Goal: Transaction & Acquisition: Purchase product/service

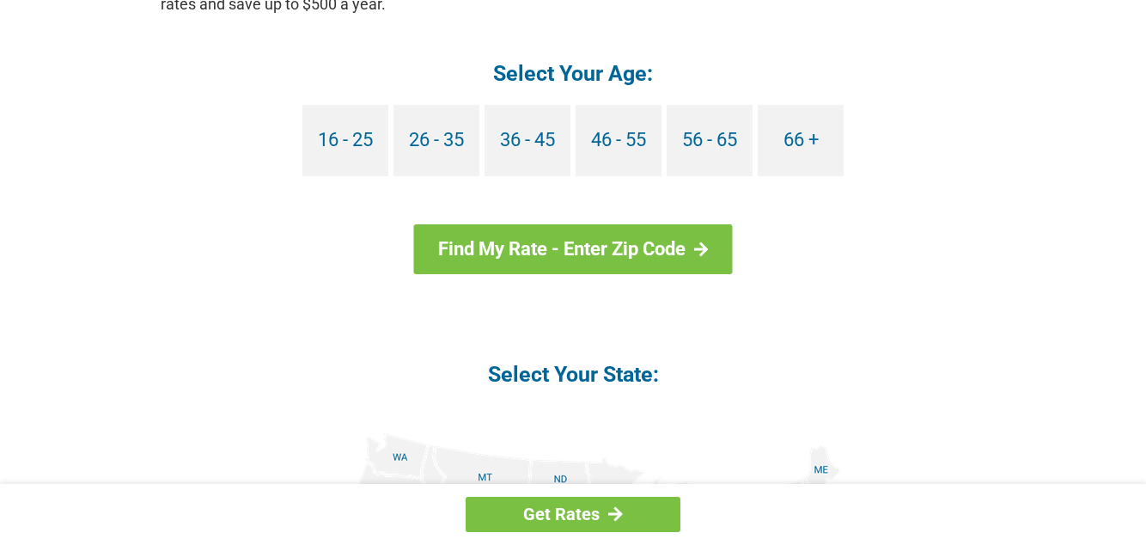
scroll to position [1805, 0]
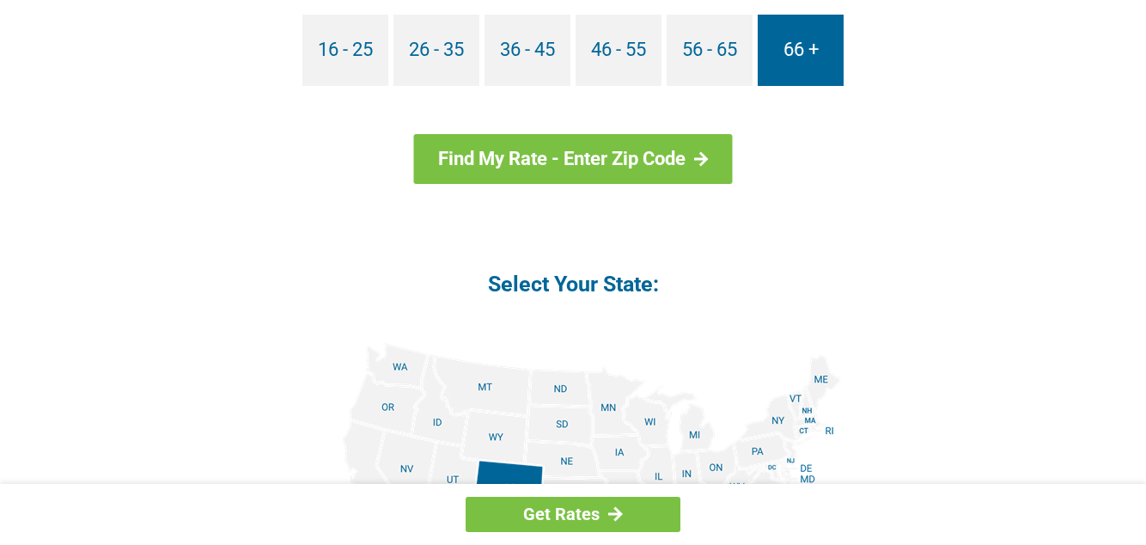
click at [802, 60] on link "66 +" at bounding box center [801, 50] width 86 height 71
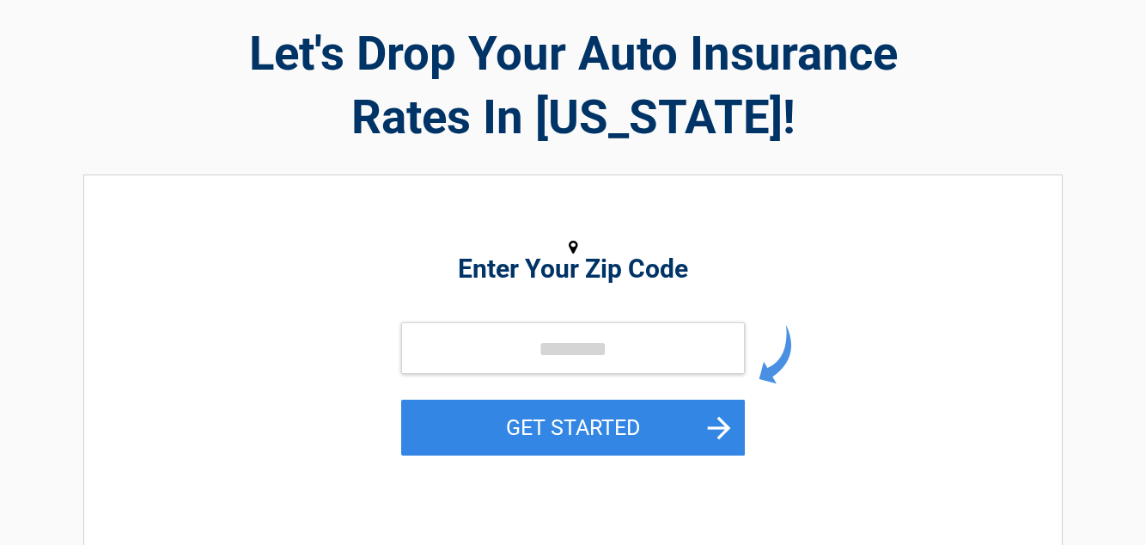
scroll to position [344, 0]
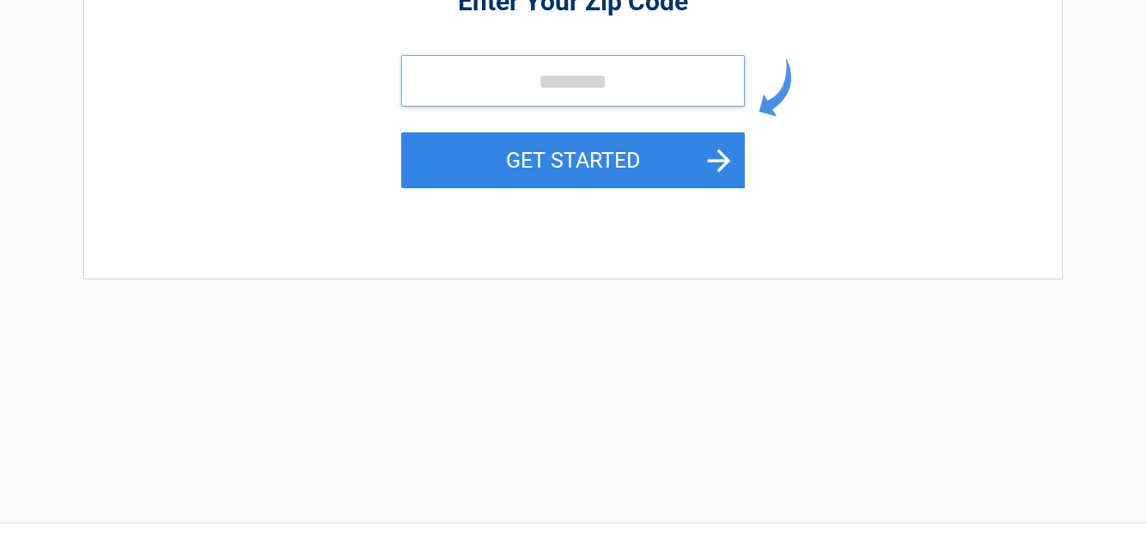
click at [652, 76] on input "tel" at bounding box center [573, 81] width 344 height 52
type input "*****"
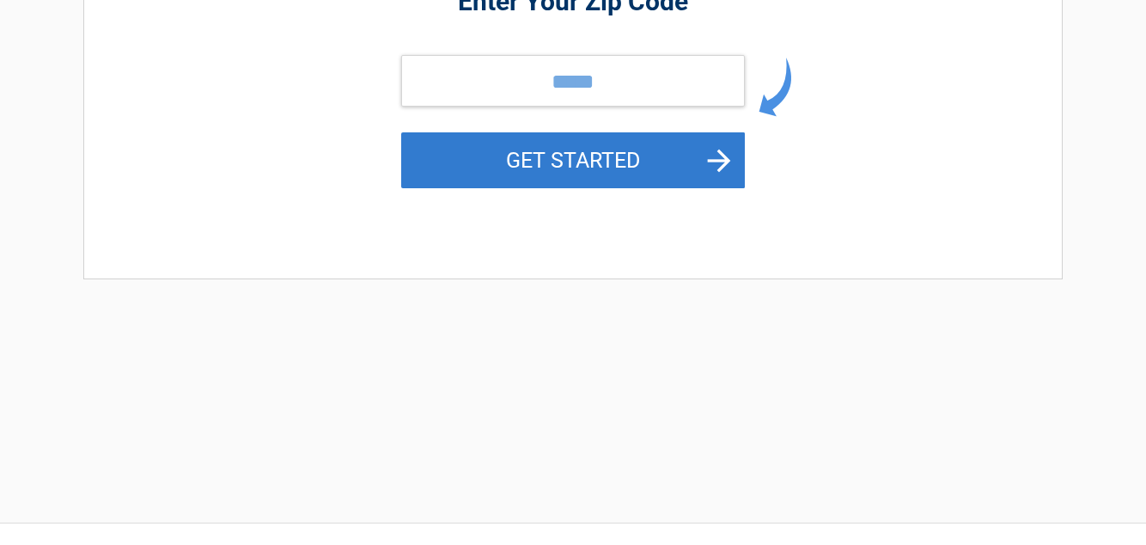
click at [564, 159] on button "GET STARTED" at bounding box center [573, 160] width 344 height 56
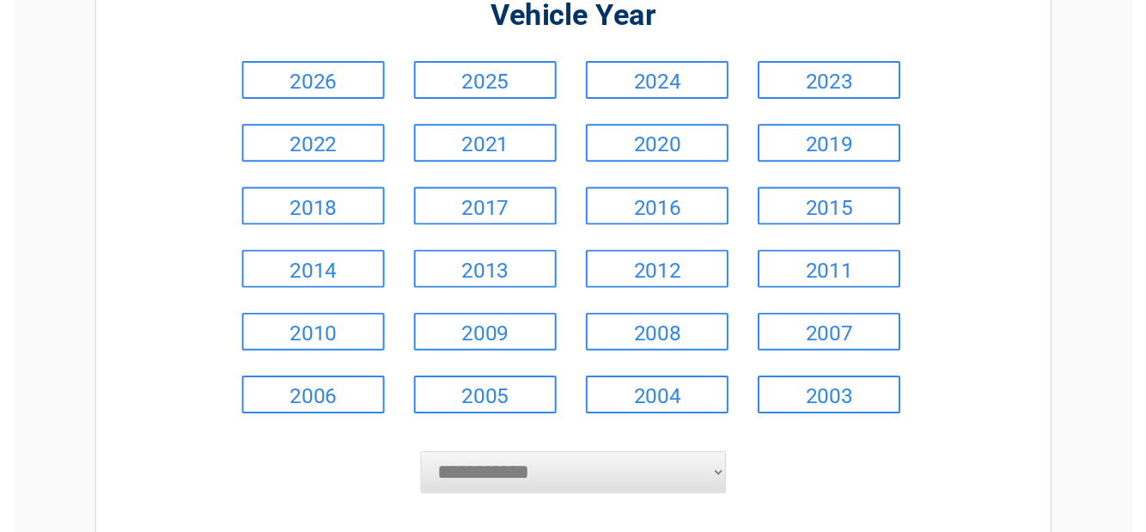
scroll to position [258, 0]
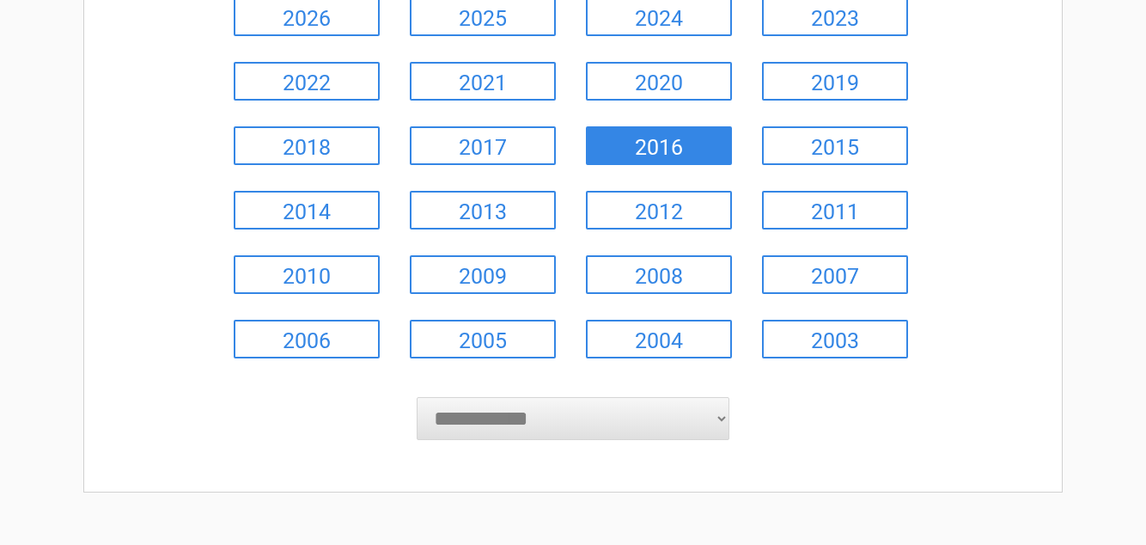
click at [692, 145] on link "2016" at bounding box center [659, 145] width 146 height 39
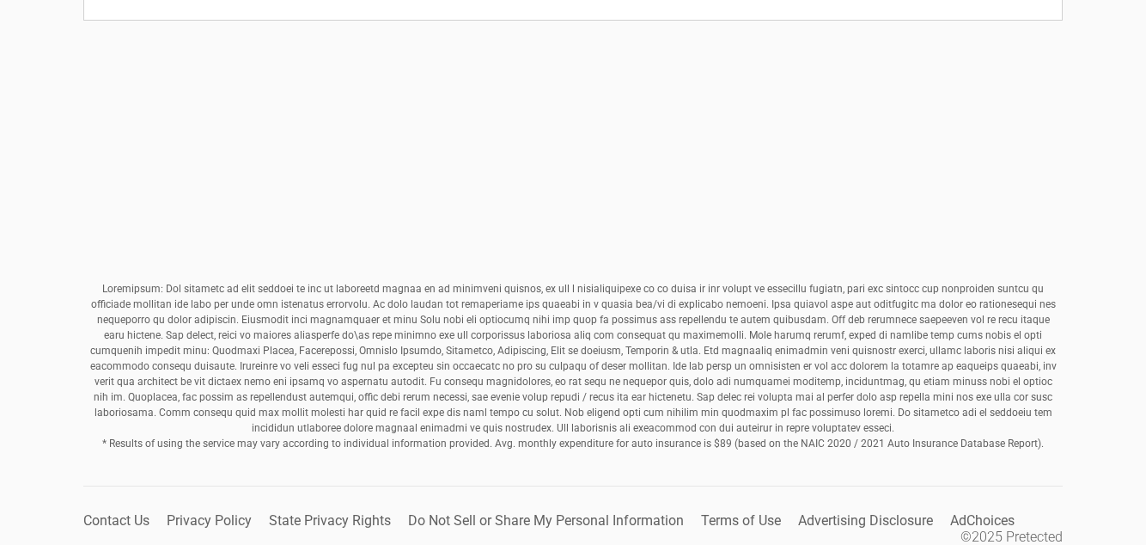
scroll to position [760, 0]
